Goal: Task Accomplishment & Management: Use online tool/utility

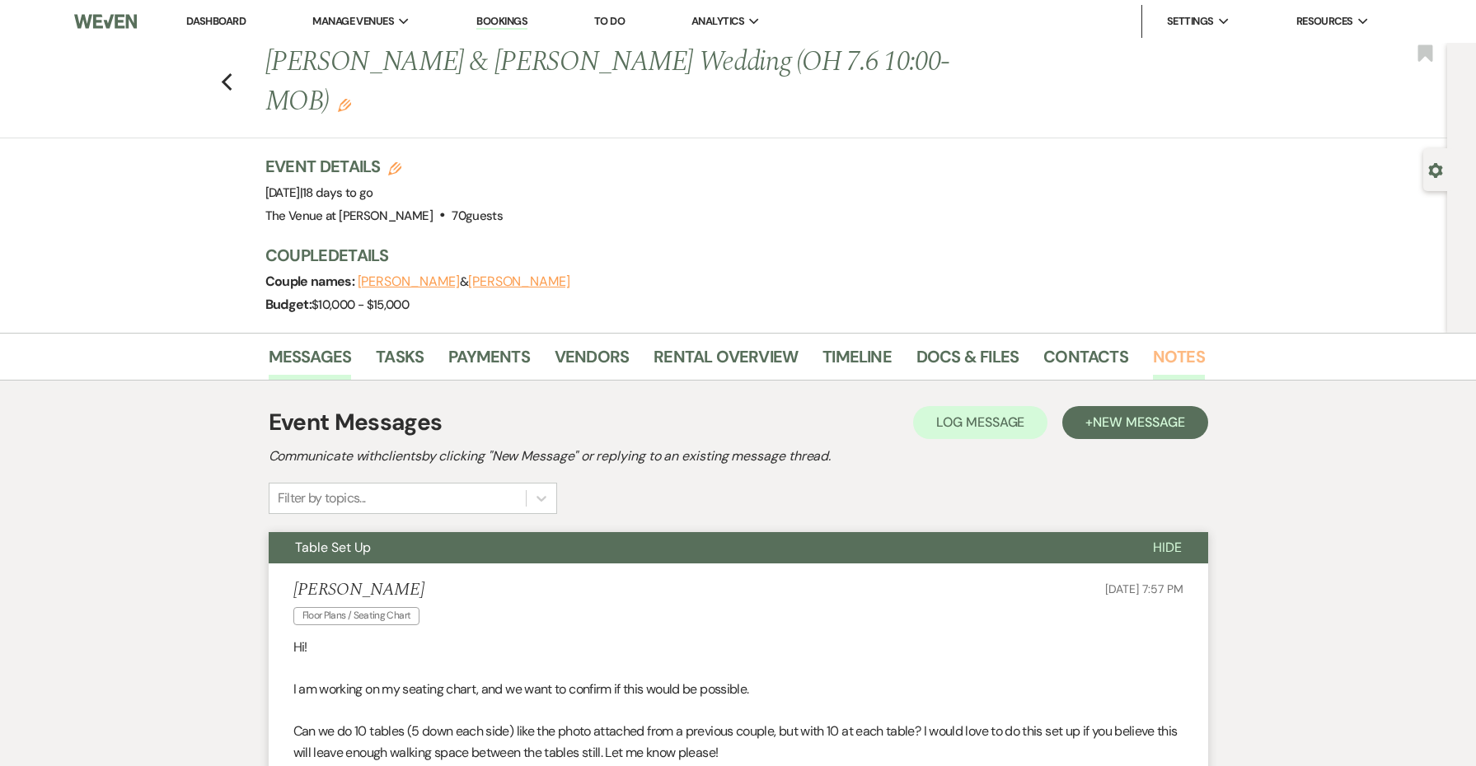
click at [1164, 345] on link "Notes" at bounding box center [1179, 362] width 52 height 36
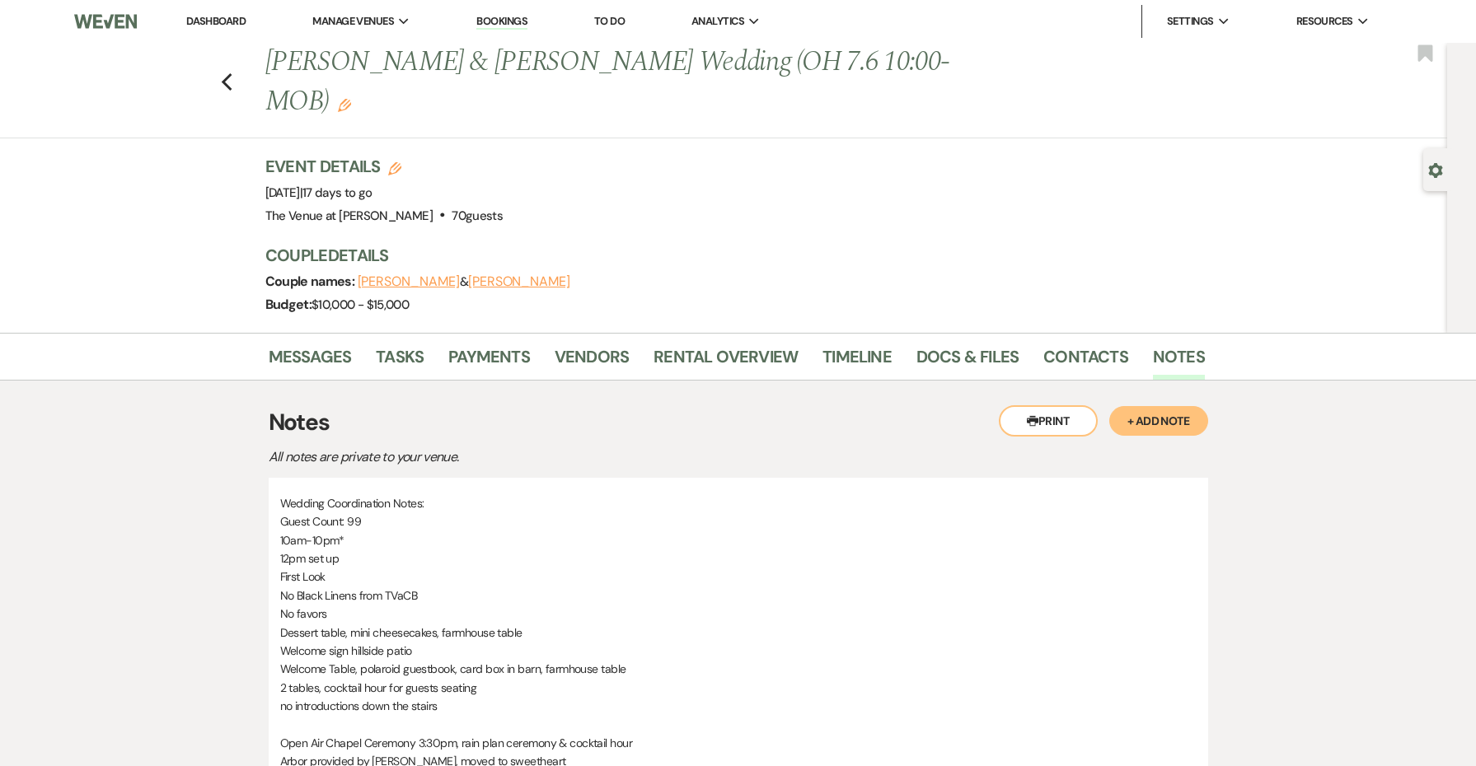
click at [1156, 423] on button "+ Add Note" at bounding box center [1158, 421] width 99 height 30
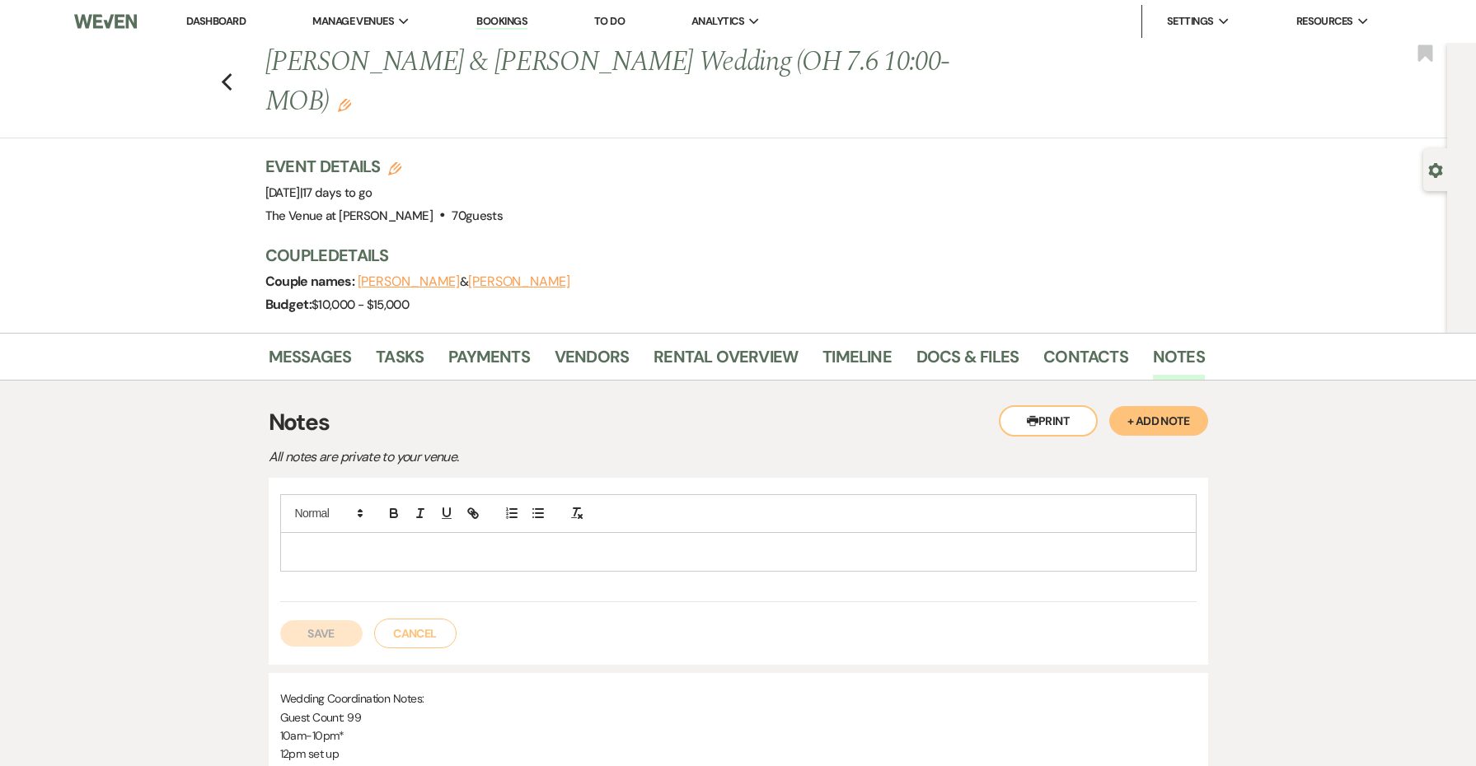
scroll to position [276, 0]
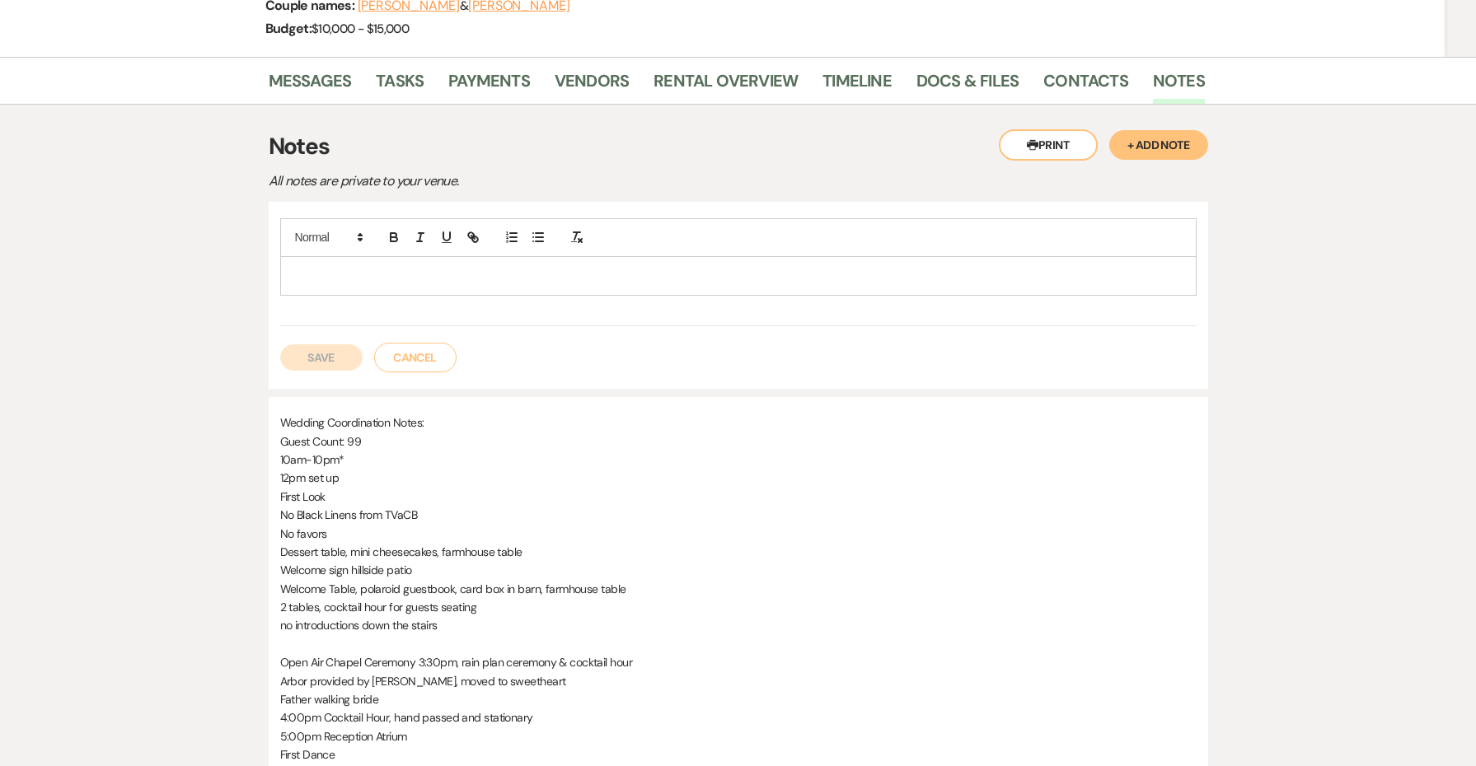
click at [504, 290] on div at bounding box center [738, 276] width 915 height 38
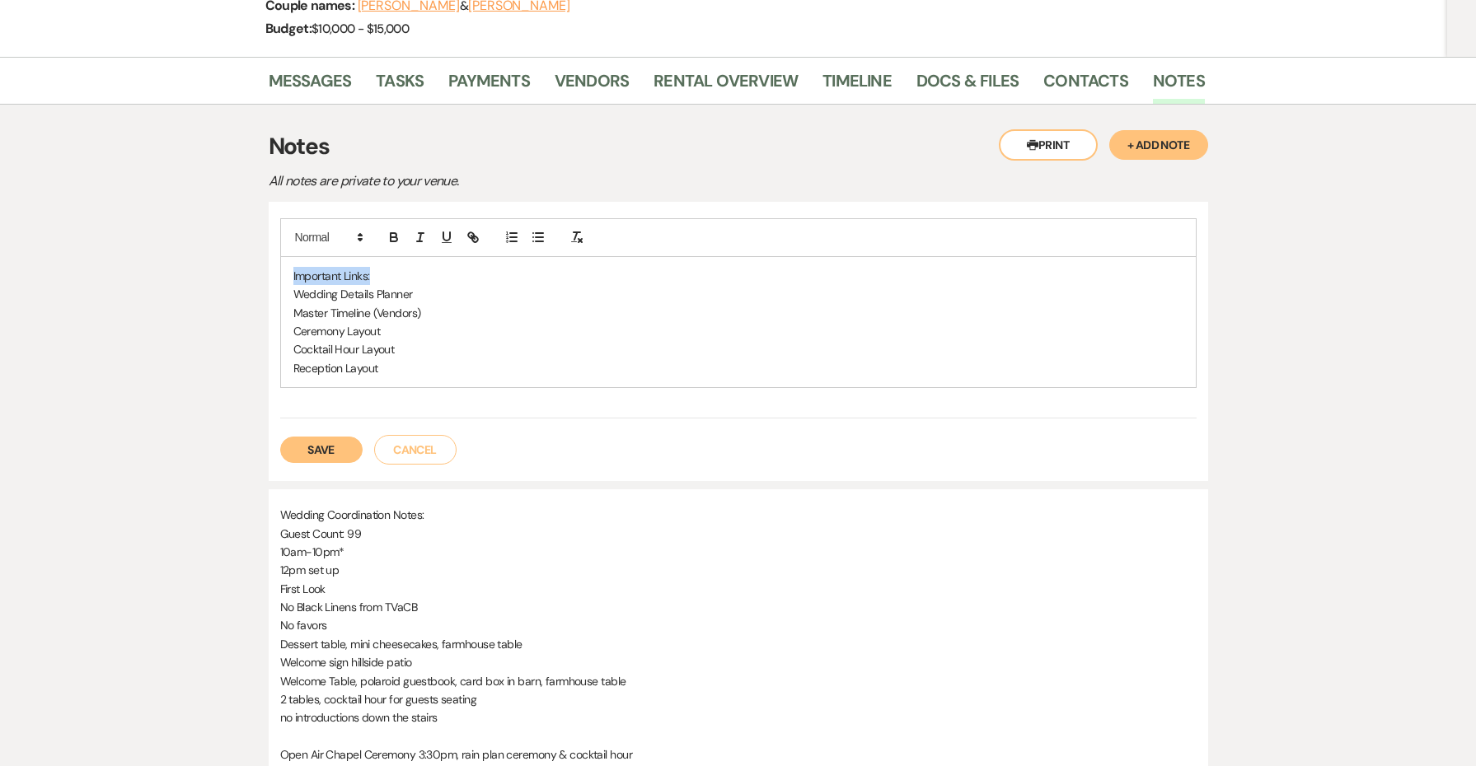
drag, startPoint x: 412, startPoint y: 271, endPoint x: 263, endPoint y: 273, distance: 149.2
click at [341, 326] on p "Ceremony Layout" at bounding box center [738, 331] width 890 height 18
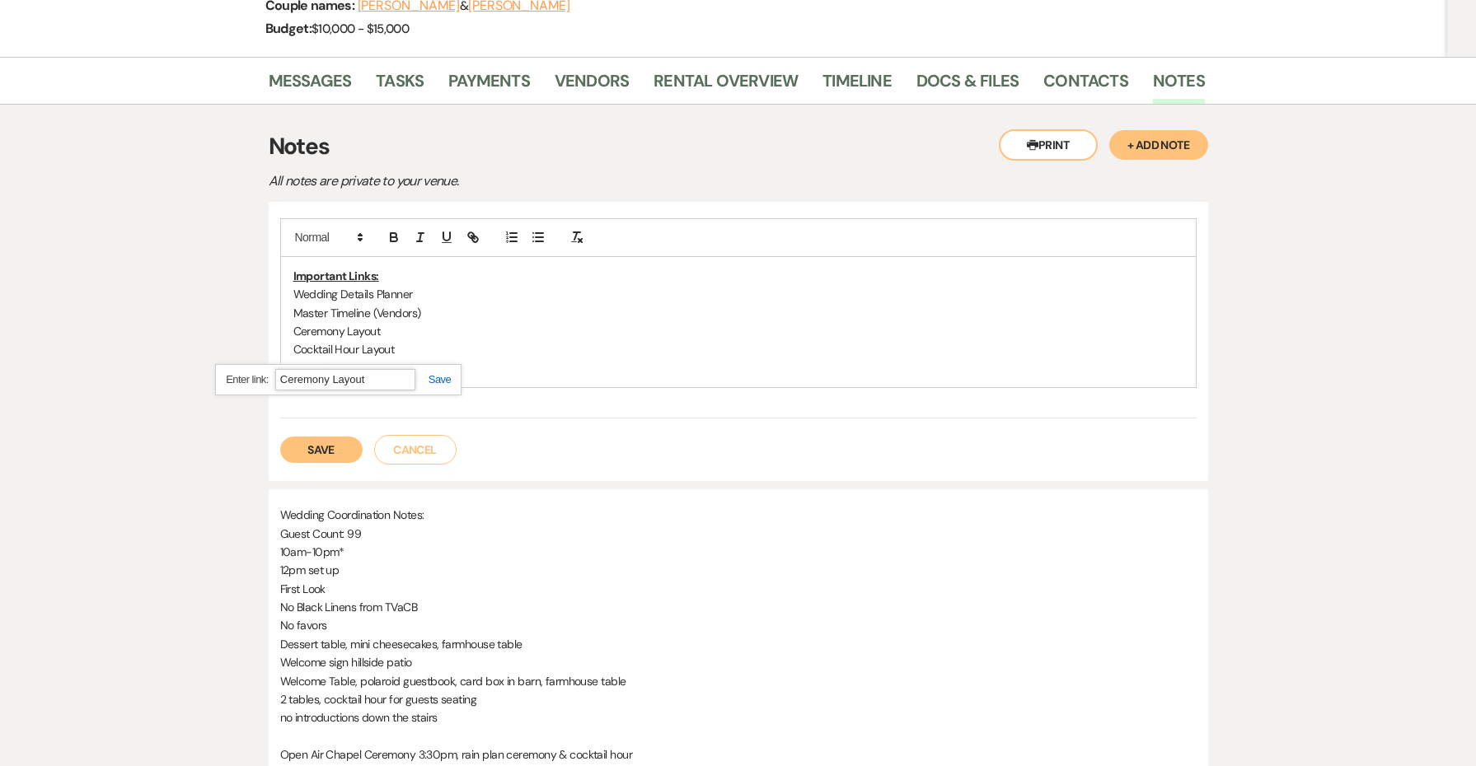
paste input "couple"
click at [389, 377] on input "couple" at bounding box center [345, 379] width 140 height 21
paste input "[URL][DOMAIN_NAME]"
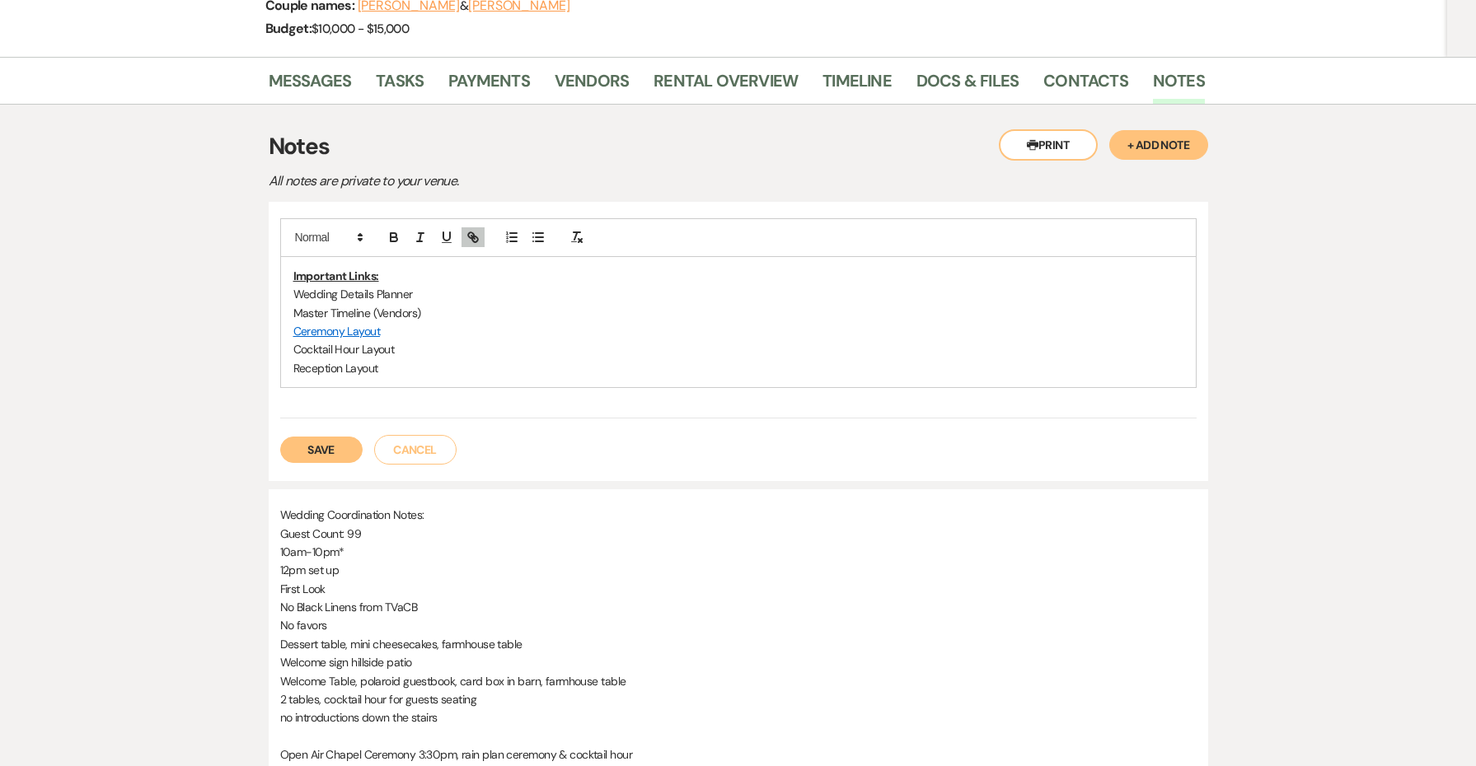
click at [473, 386] on div "Important Links: Wedding Details Planner Master Timeline (Vendors) Ceremony Lay…" at bounding box center [738, 318] width 916 height 200
click at [351, 288] on p "Wedding Details Planner" at bounding box center [738, 294] width 890 height 18
paste input "[URL][DOMAIN_NAME]"
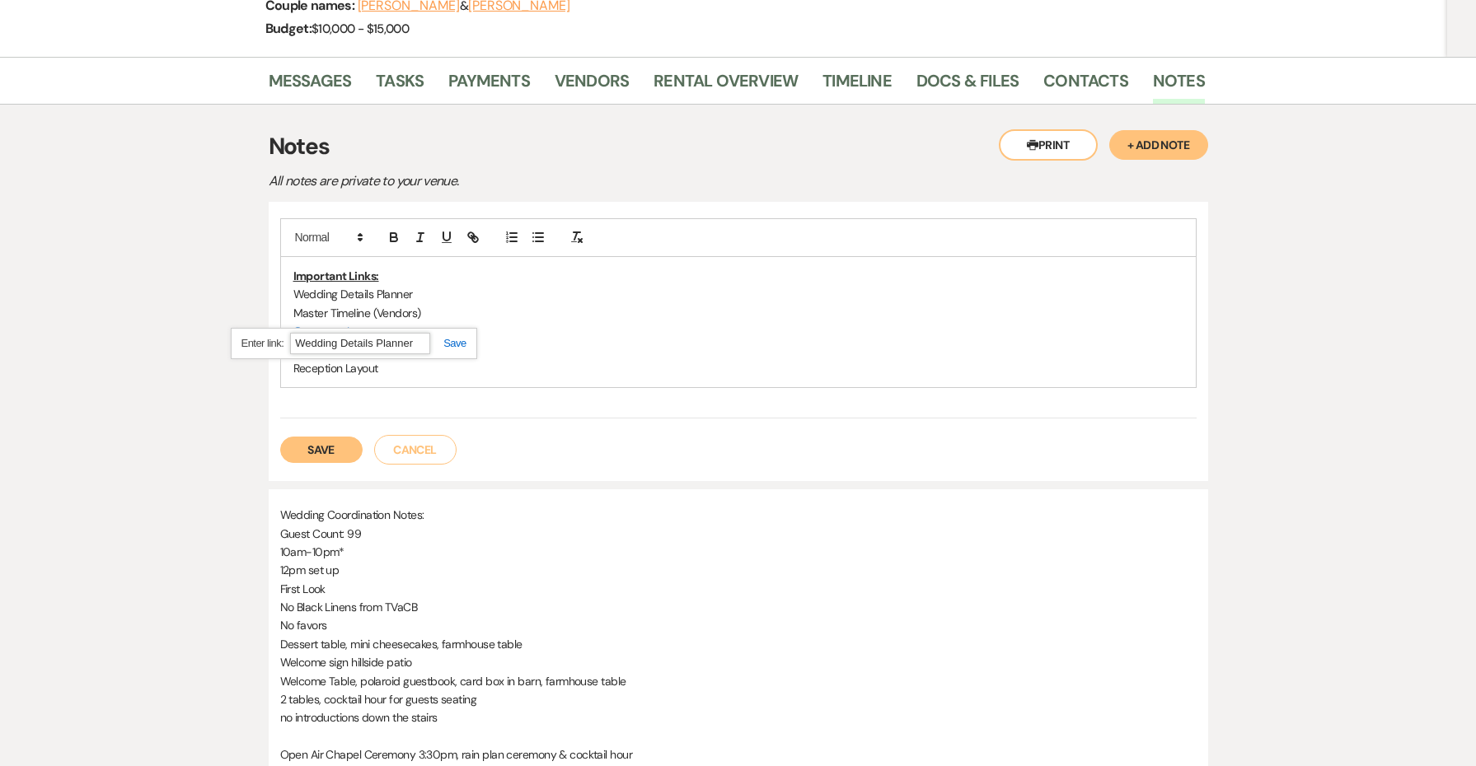
type input "[URL][DOMAIN_NAME]"
